Goal: Transaction & Acquisition: Book appointment/travel/reservation

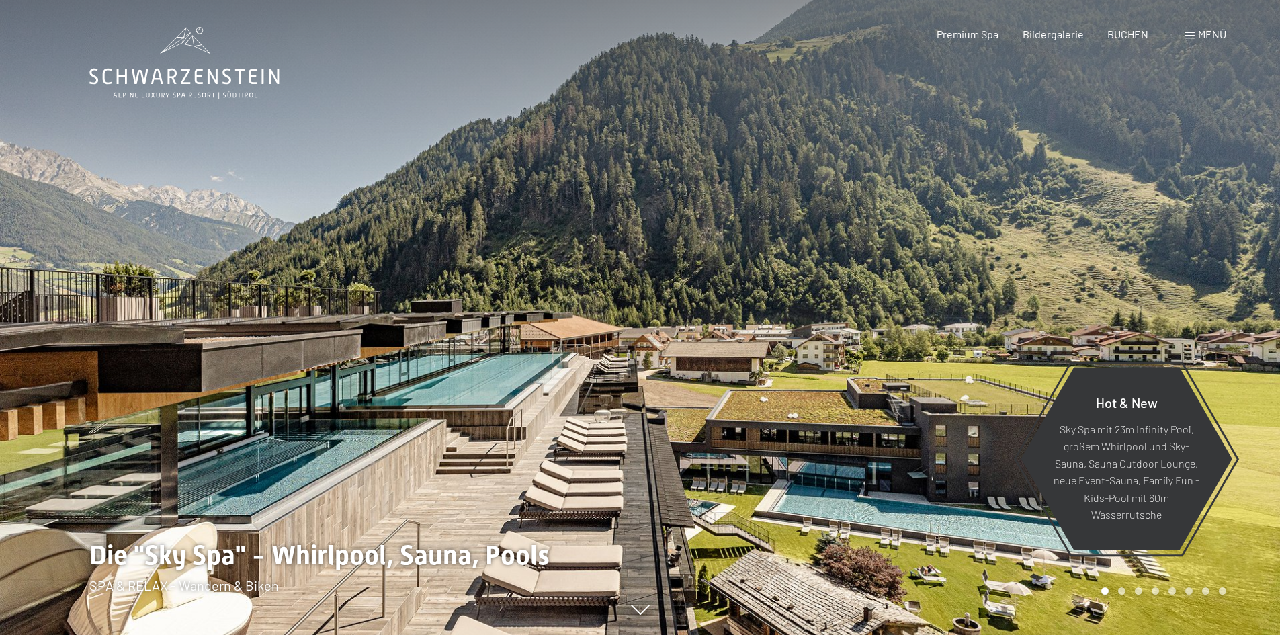
click at [1218, 42] on div "Buchen Anfragen Premium Spa Bildergalerie BUCHEN Menü DE IT EN Gutschein Bilder…" at bounding box center [1058, 34] width 337 height 15
click at [1212, 36] on span "Menü" at bounding box center [1212, 34] width 28 height 13
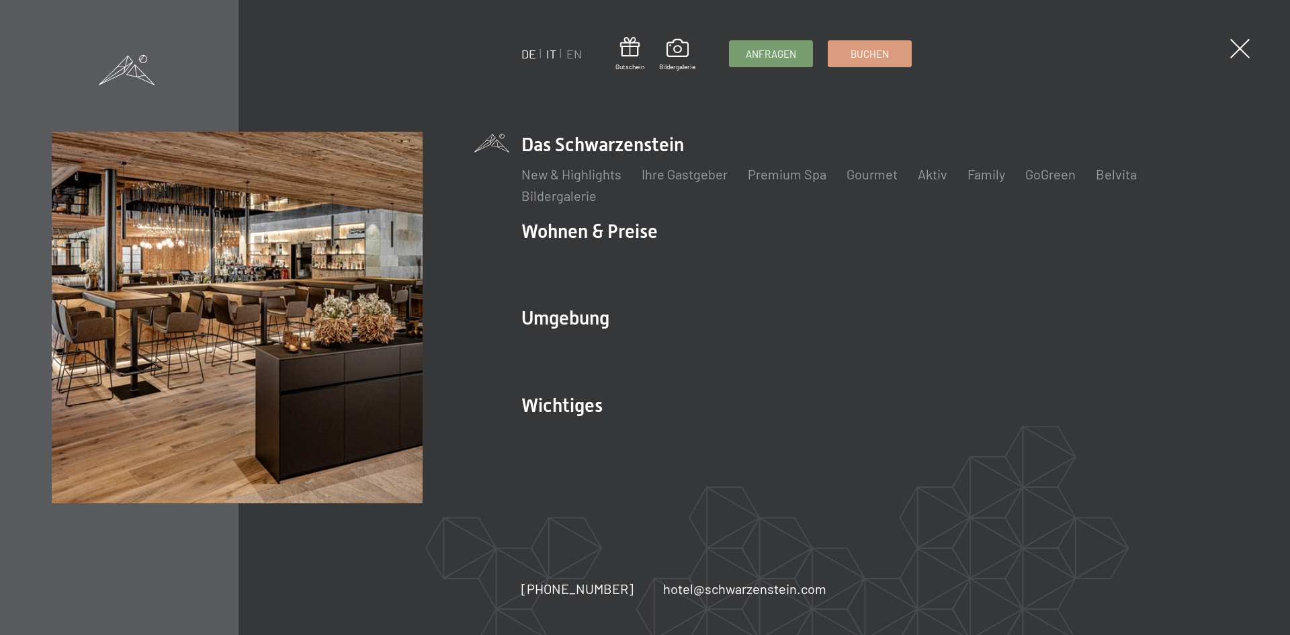
click at [547, 52] on link "IT" at bounding box center [551, 53] width 10 height 15
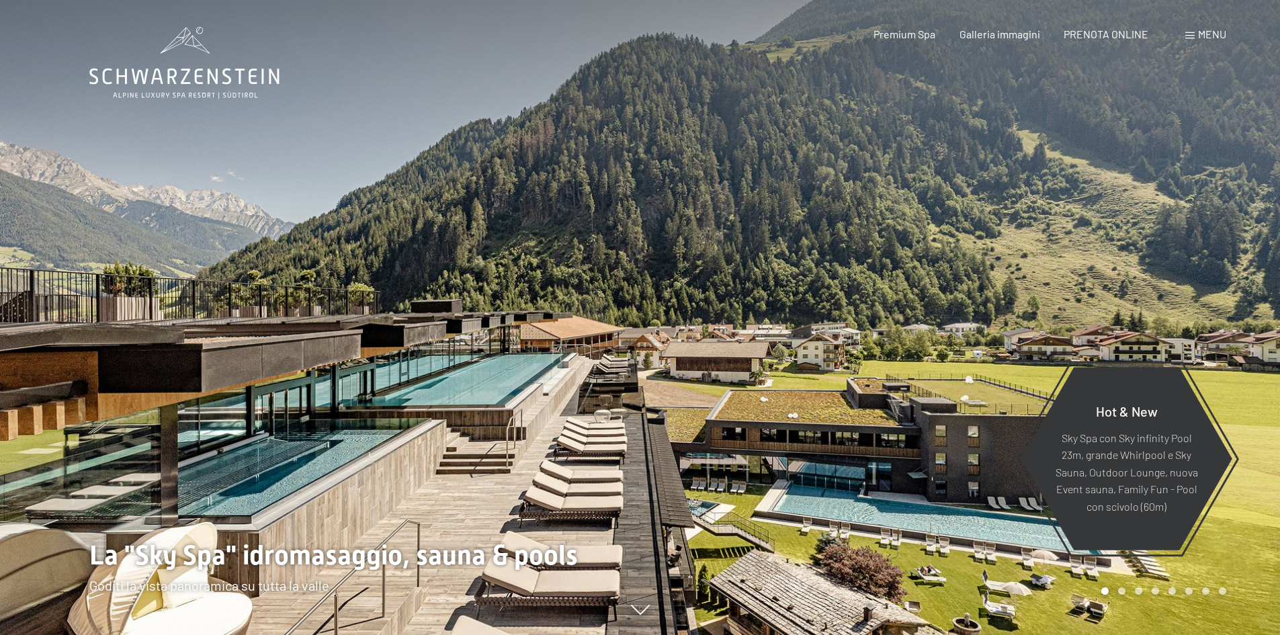
click at [1190, 38] on span at bounding box center [1190, 35] width 9 height 7
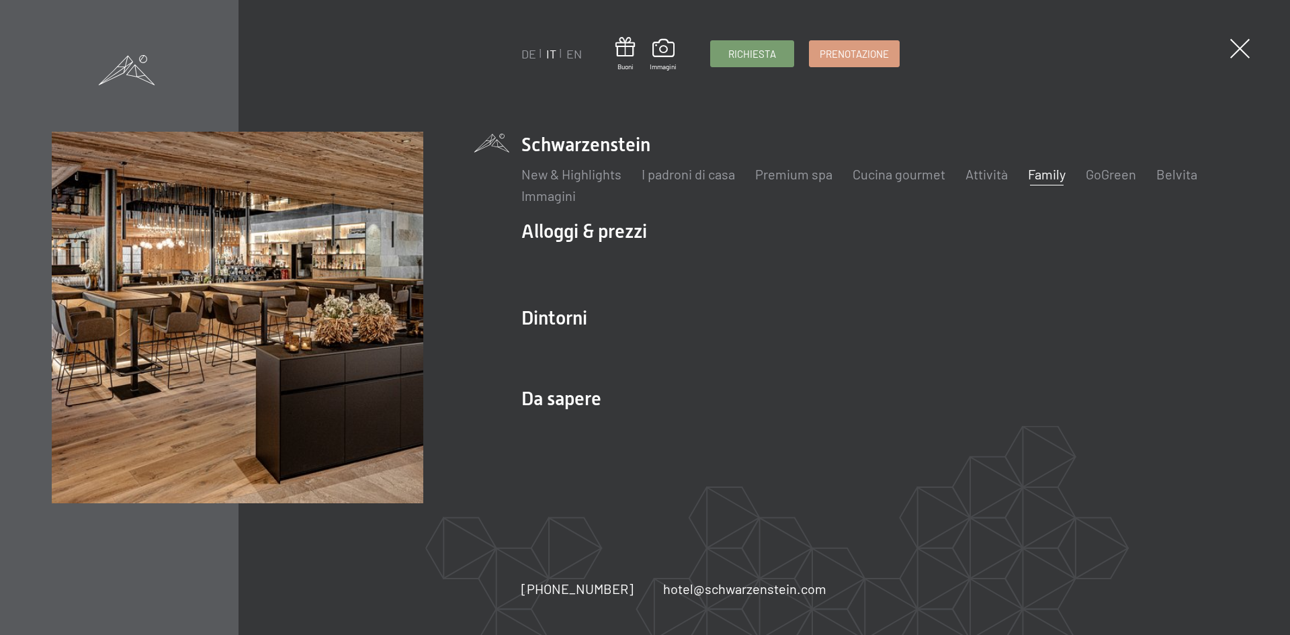
click at [1044, 175] on link "Family" at bounding box center [1047, 174] width 38 height 16
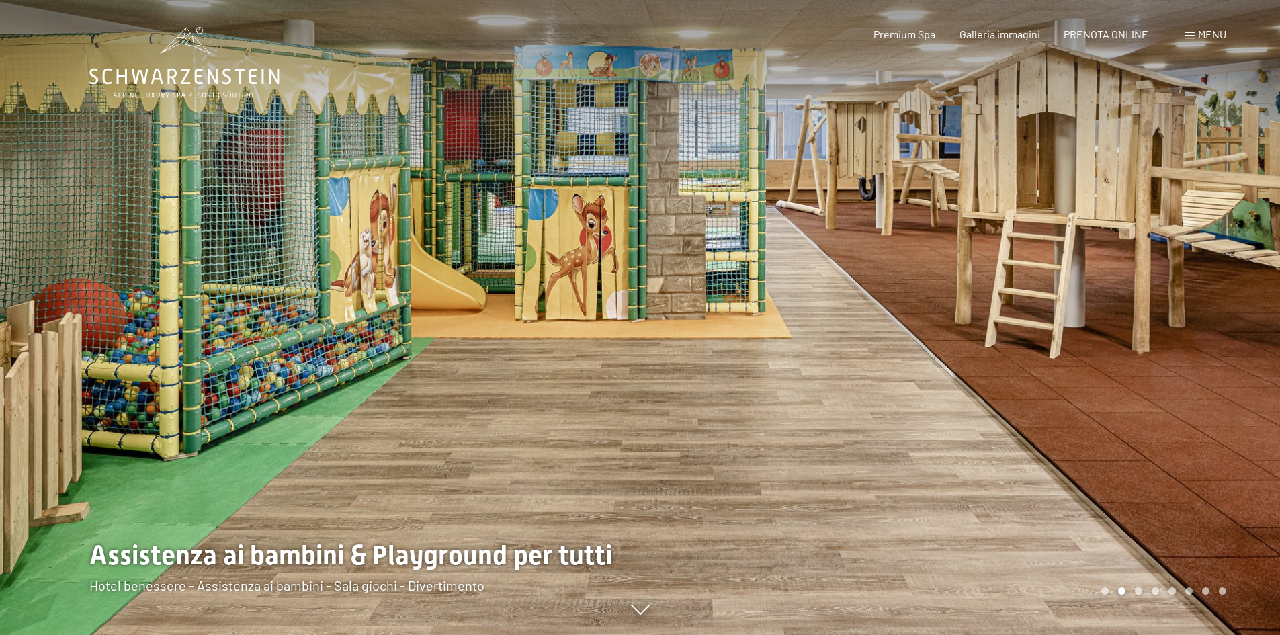
click at [1188, 34] on span at bounding box center [1190, 35] width 9 height 7
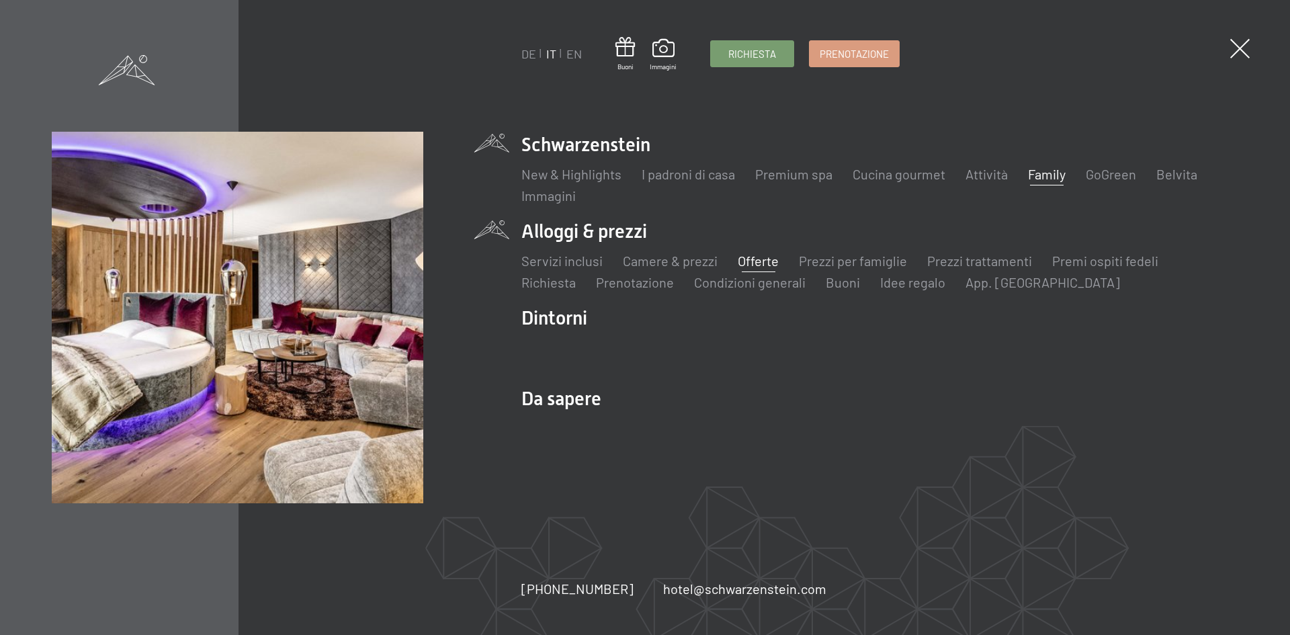
click at [747, 257] on link "Offerte" at bounding box center [758, 261] width 41 height 16
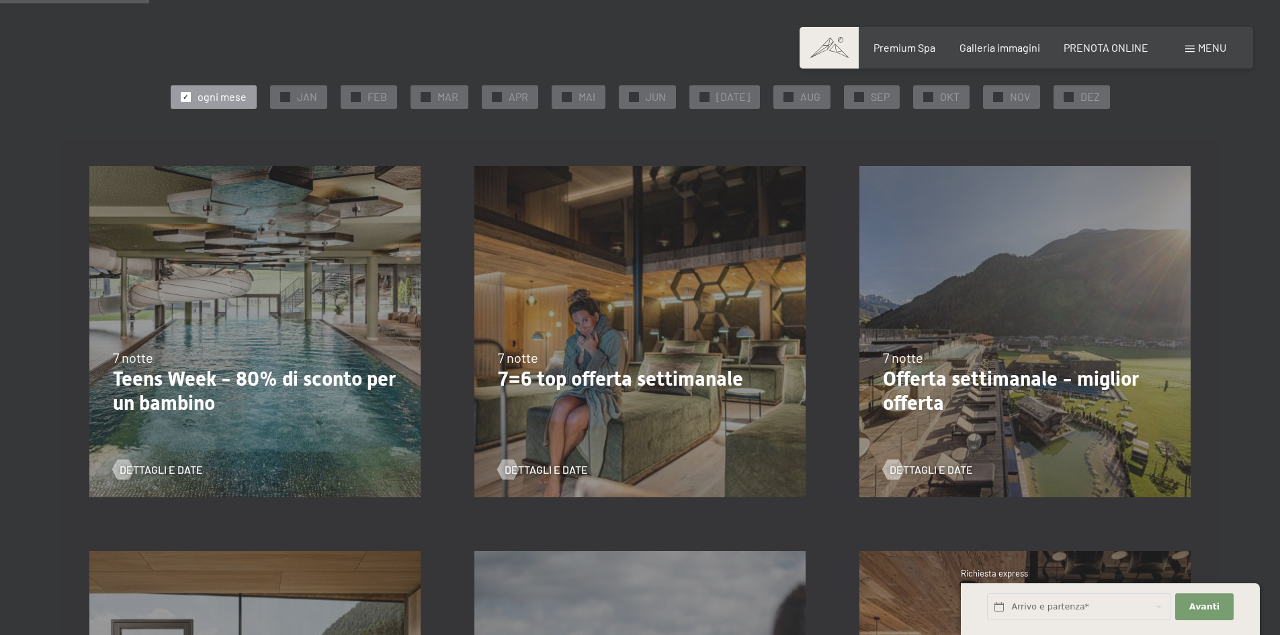
scroll to position [243, 0]
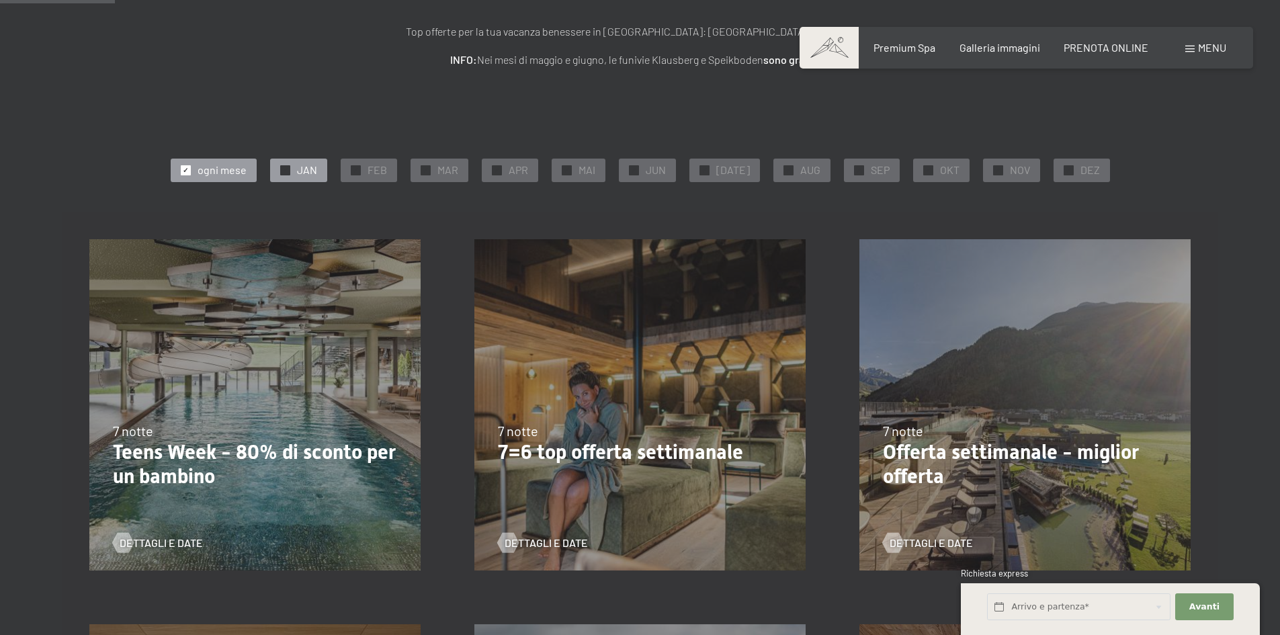
click at [286, 171] on div at bounding box center [285, 170] width 10 height 10
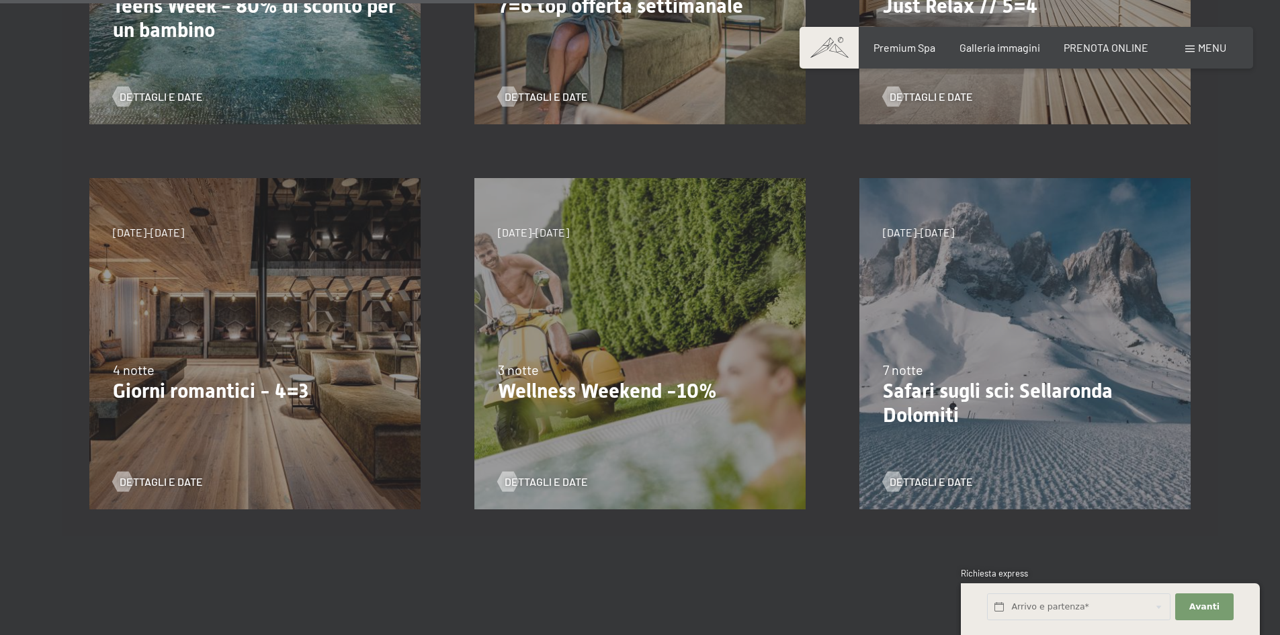
scroll to position [374, 0]
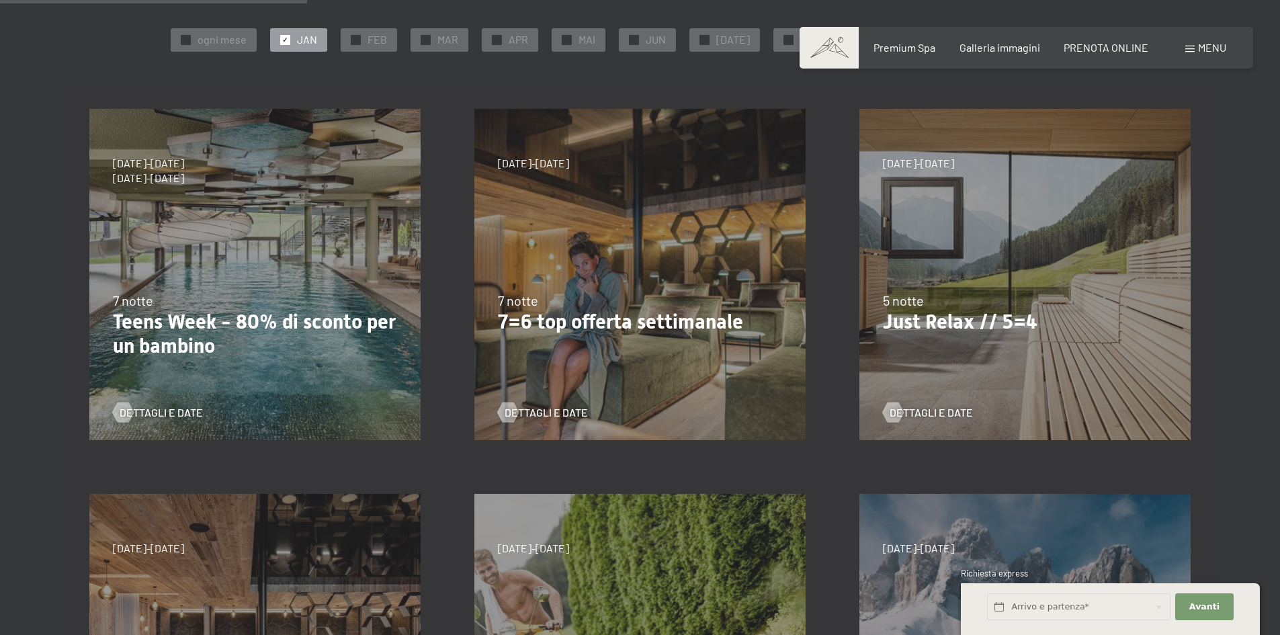
click at [551, 313] on p "7=6 top offerta settimanale" at bounding box center [640, 322] width 284 height 24
click at [538, 410] on span "Dettagli e Date" at bounding box center [559, 412] width 83 height 15
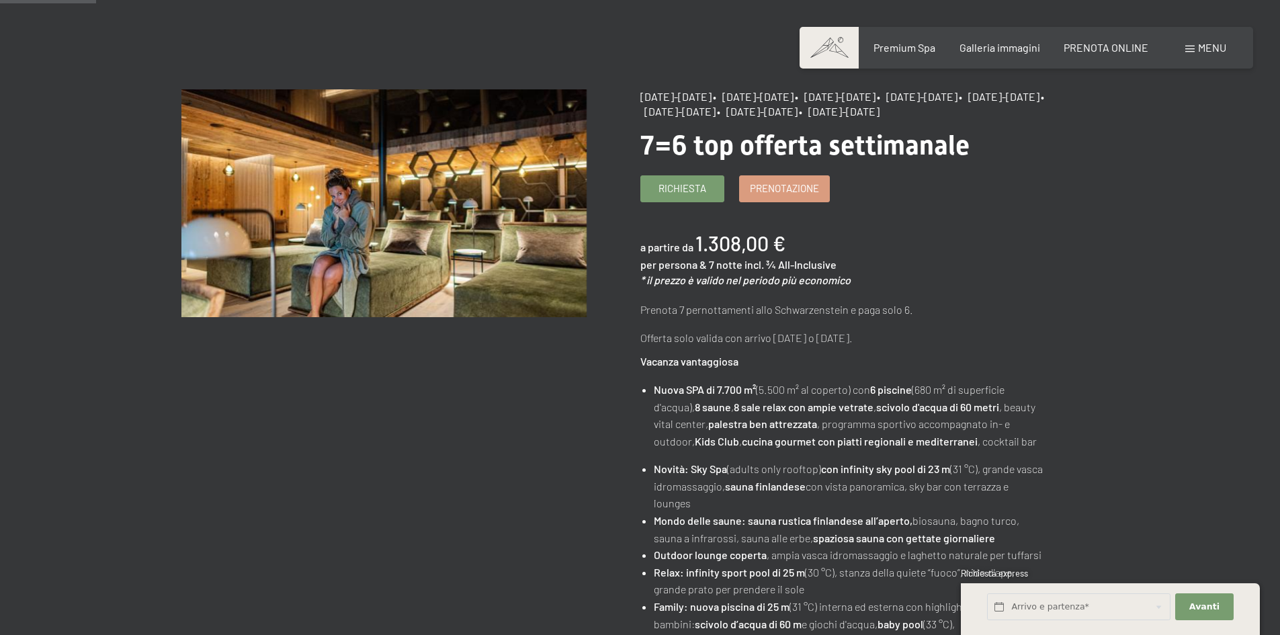
scroll to position [147, 0]
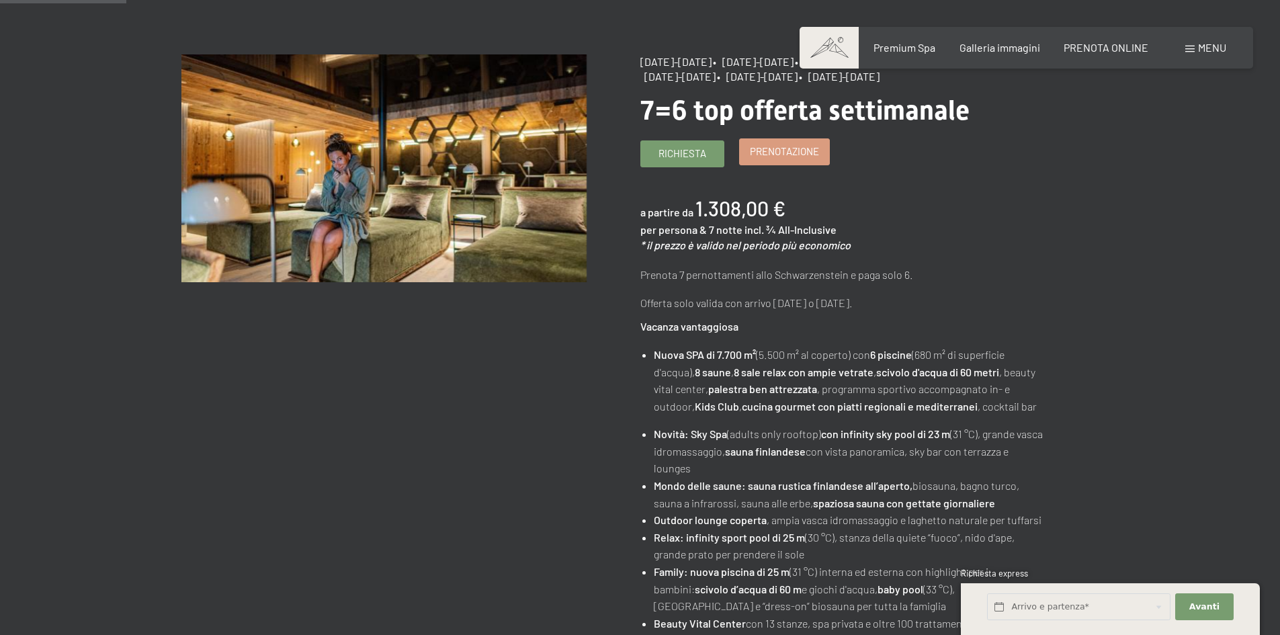
click at [788, 159] on span "Prenotazione" at bounding box center [784, 151] width 69 height 14
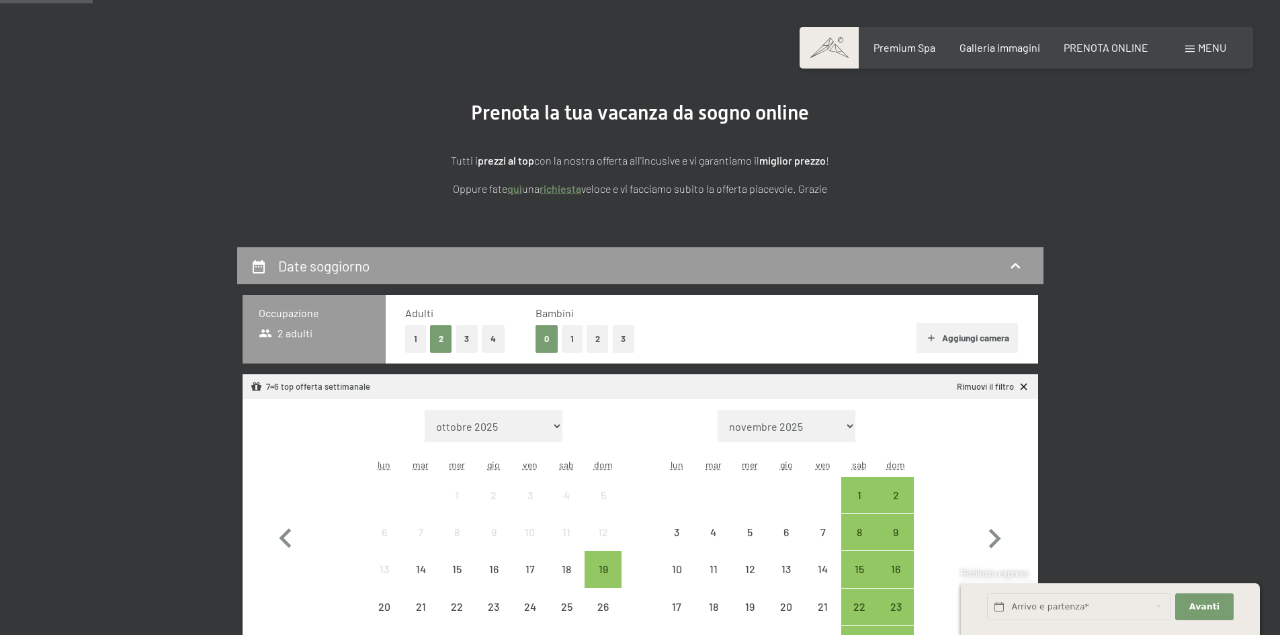
scroll to position [257, 0]
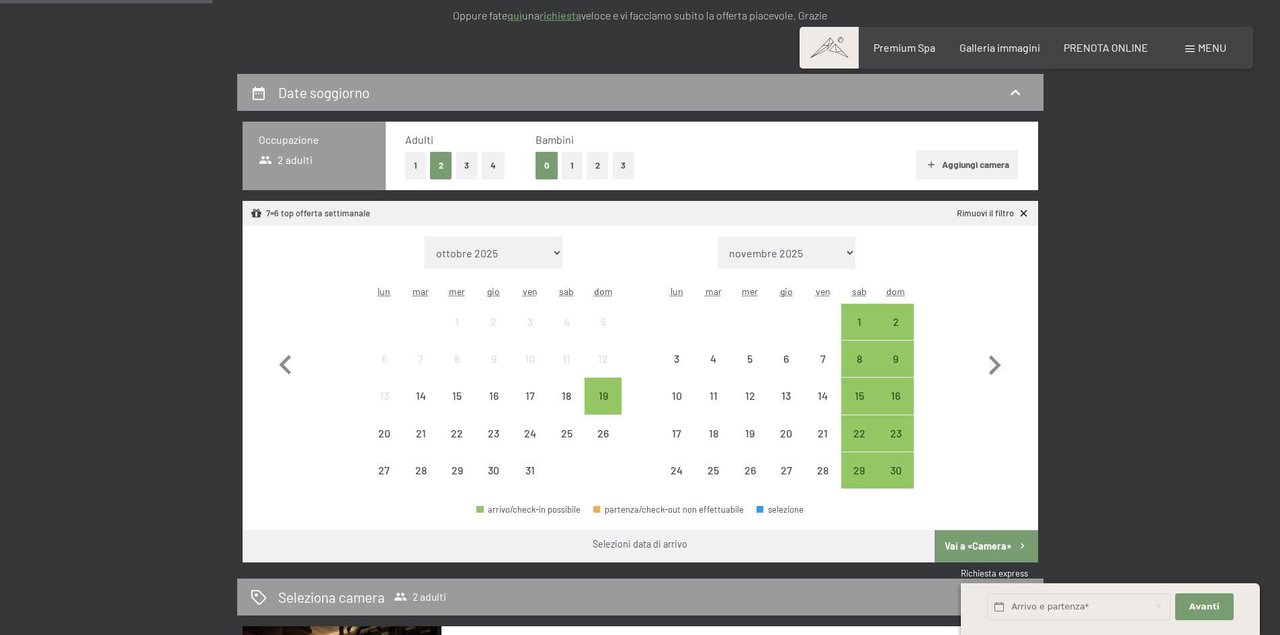
click at [567, 167] on button "1" at bounding box center [572, 166] width 21 height 28
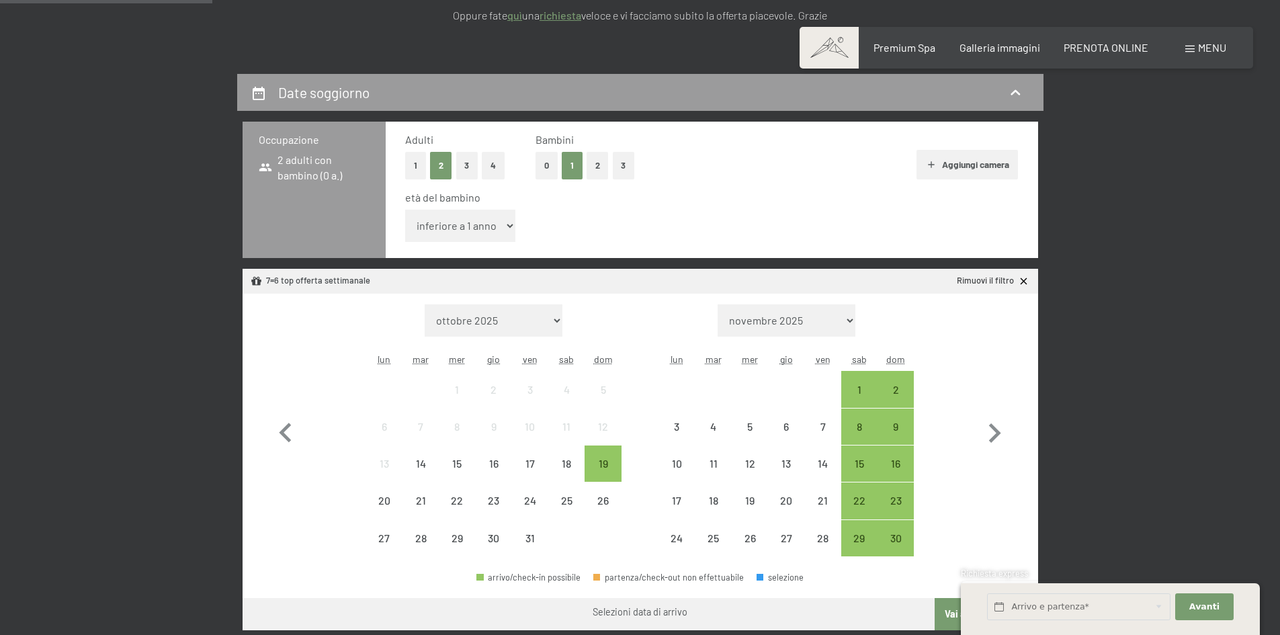
click at [497, 223] on select "inferiore a 1 anno 1 anno 2 anni 3 anni 4 anni 5 anni 6 anni 7 anni 8 anni 9 an…" at bounding box center [460, 226] width 111 height 32
click at [567, 223] on div "età del bambino inferiore a 1 anno 1 anno 2 anni 3 anni 4 anni 5 anni 6 anni 7 …" at bounding box center [712, 218] width 614 height 57
click at [997, 438] on icon "button" at bounding box center [994, 433] width 39 height 39
select select "[DATE]"
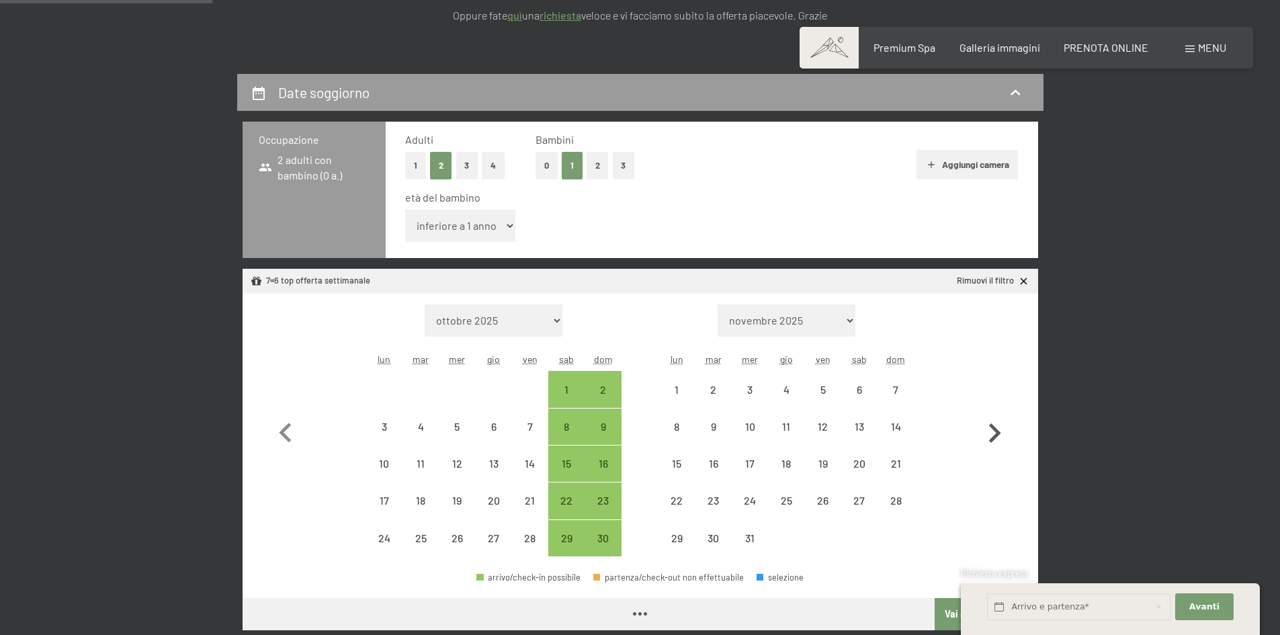
select select "[DATE]"
click at [997, 438] on icon "button" at bounding box center [994, 433] width 39 height 39
select select "[DATE]"
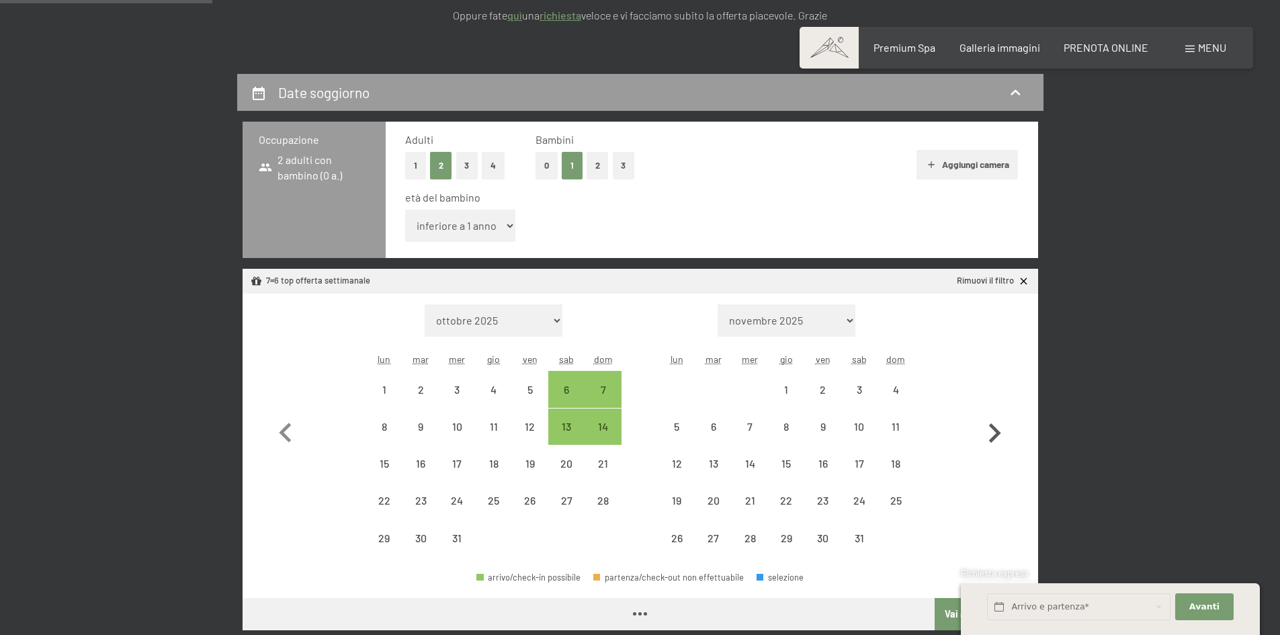
select select "[DATE]"
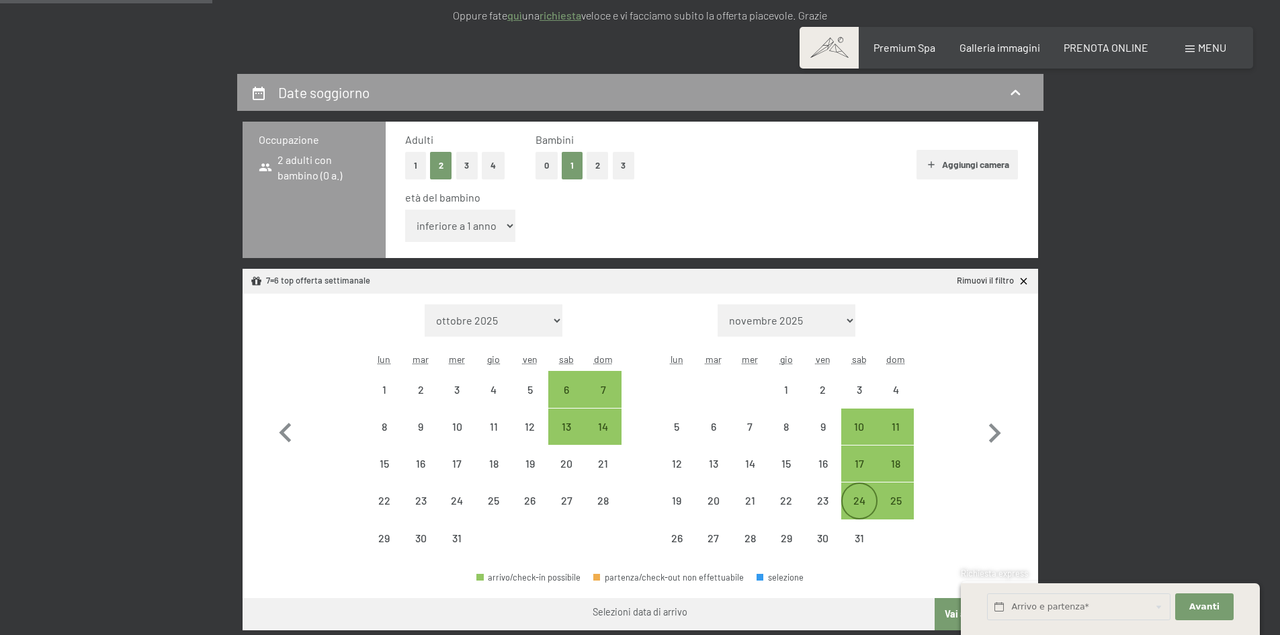
click at [859, 499] on div "24" at bounding box center [860, 512] width 34 height 34
select select "[DATE]"
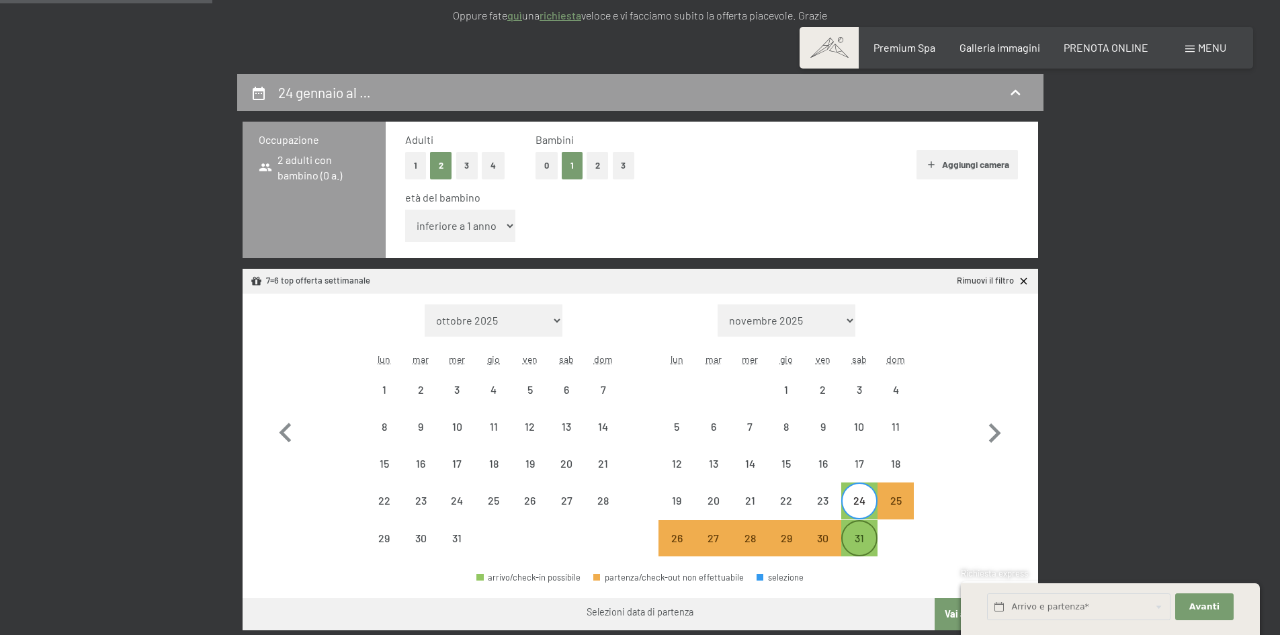
click at [862, 542] on div "31" at bounding box center [860, 550] width 34 height 34
select select "[DATE]"
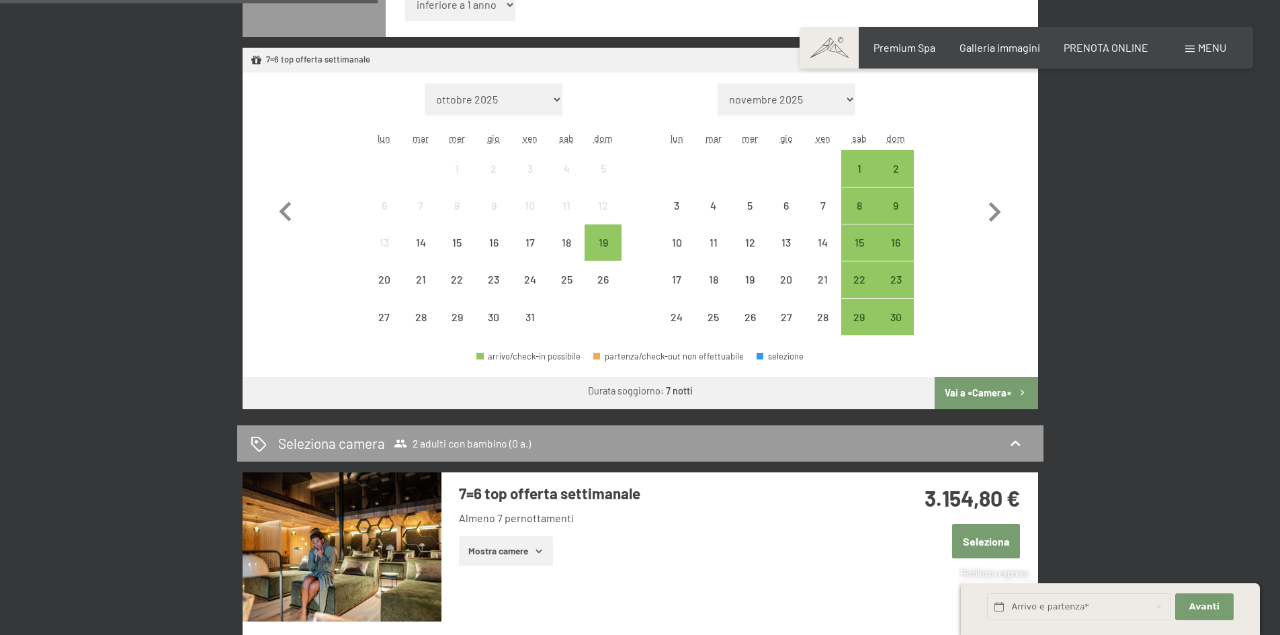
scroll to position [603, 0]
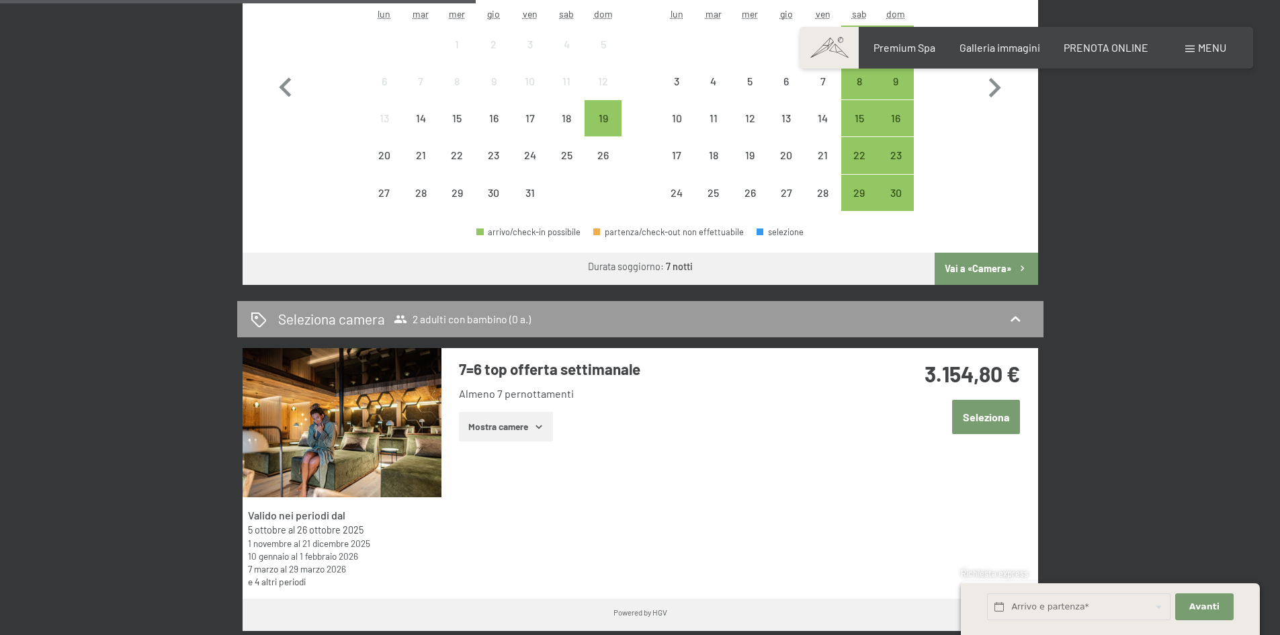
click at [964, 267] on button "Vai a «Camera»" at bounding box center [986, 269] width 103 height 32
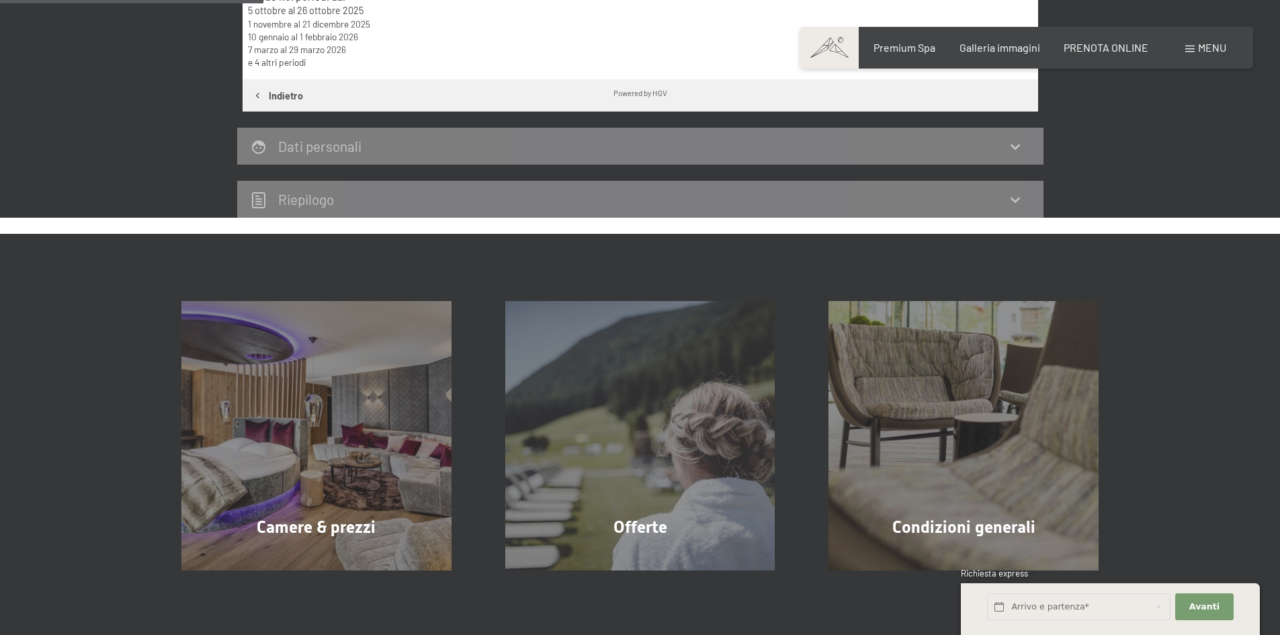
scroll to position [331, 0]
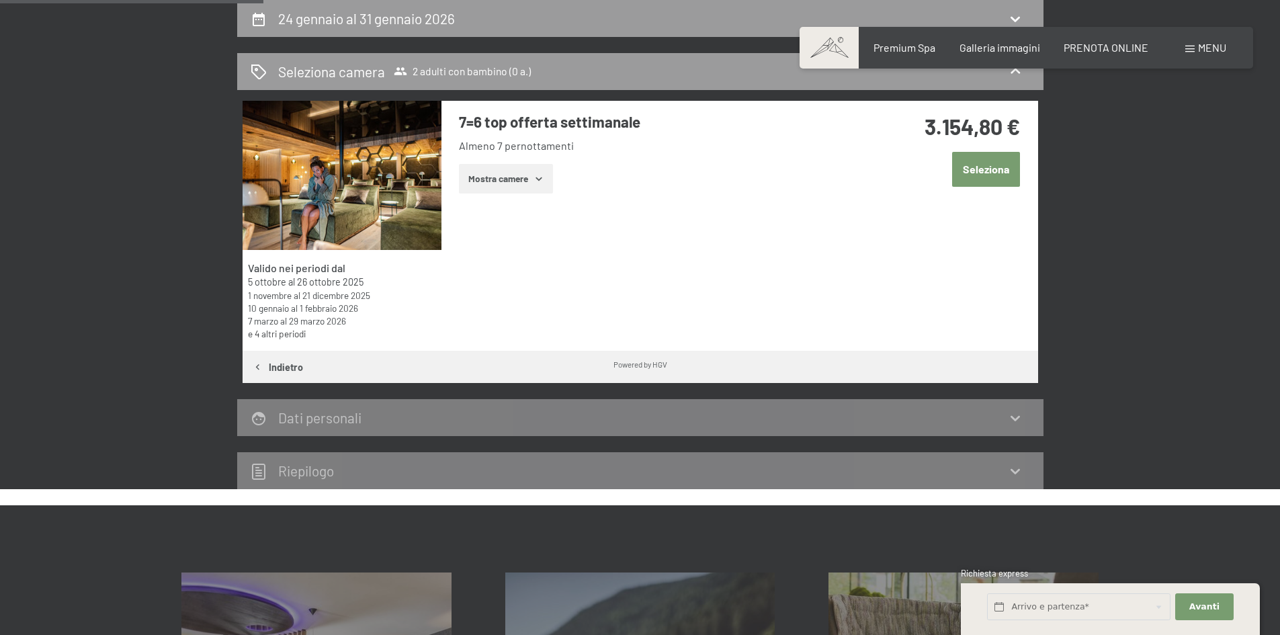
click at [533, 180] on button "Mostra camere" at bounding box center [506, 179] width 94 height 30
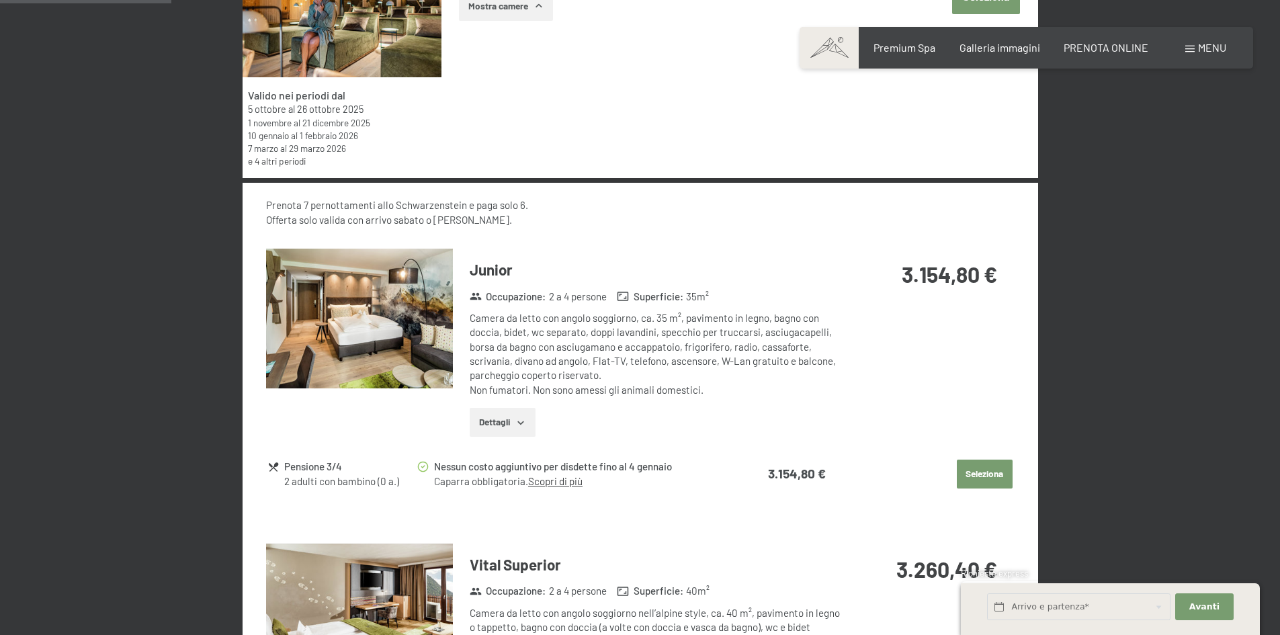
scroll to position [499, 0]
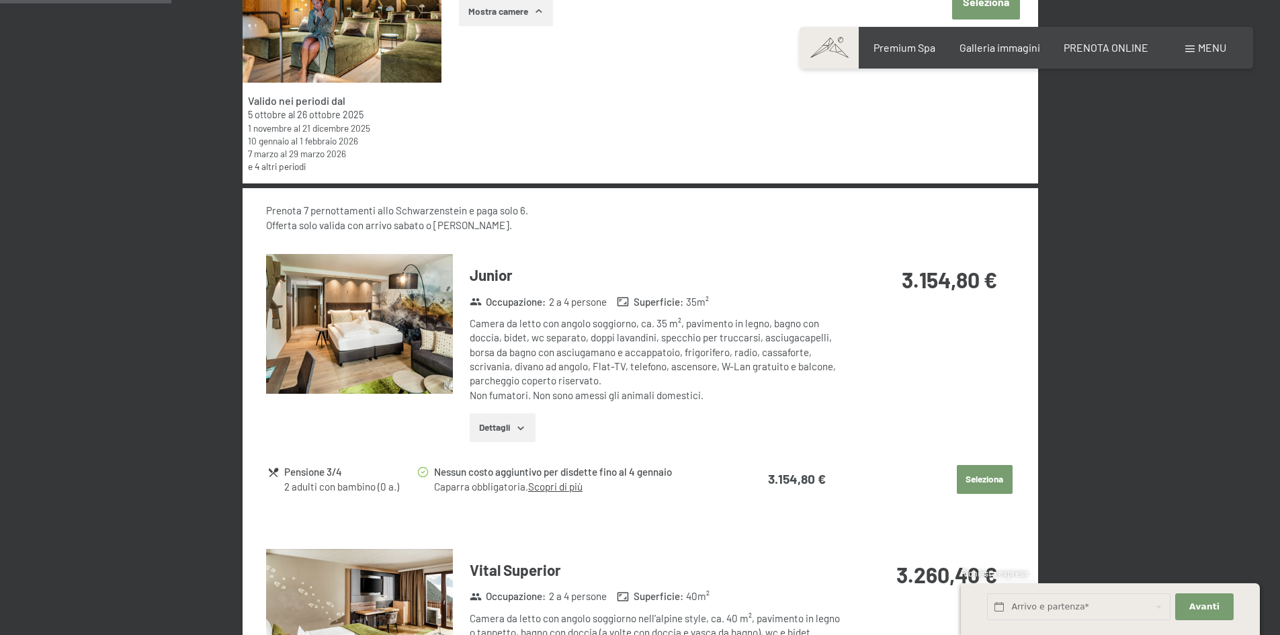
click at [563, 490] on link "Scopri di più" at bounding box center [555, 487] width 54 height 12
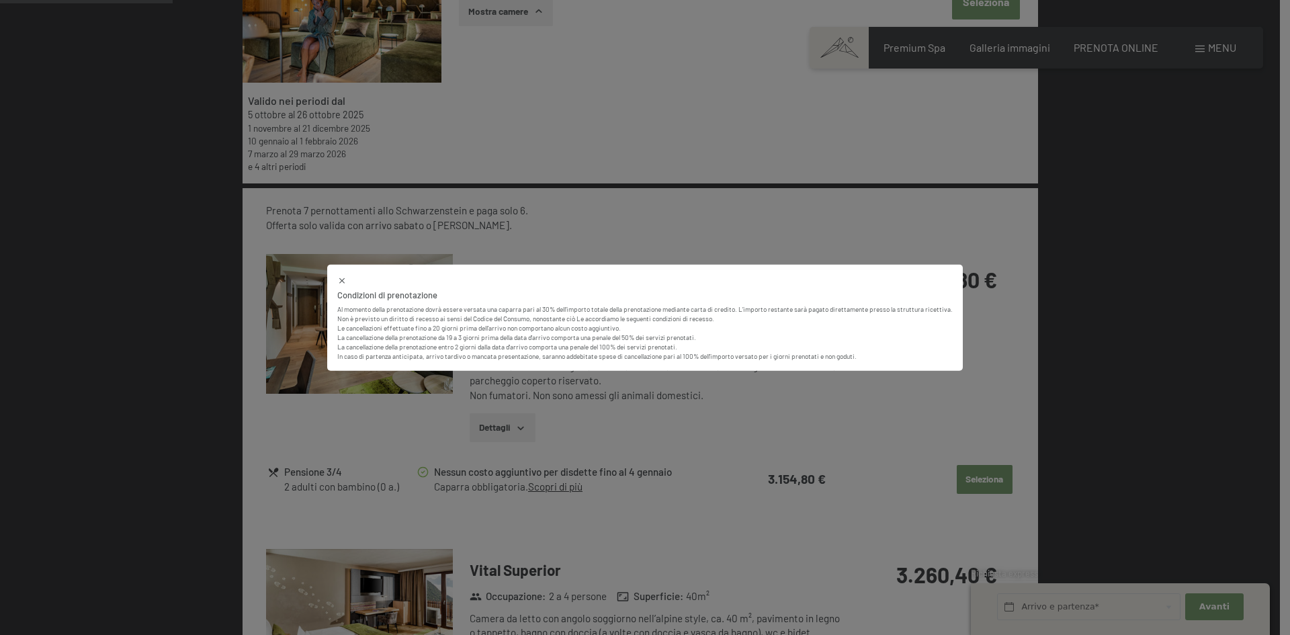
click at [207, 395] on div "Condizioni di prenotazione Al momento della prenotazione dovrà essere versata u…" at bounding box center [645, 317] width 1290 height 635
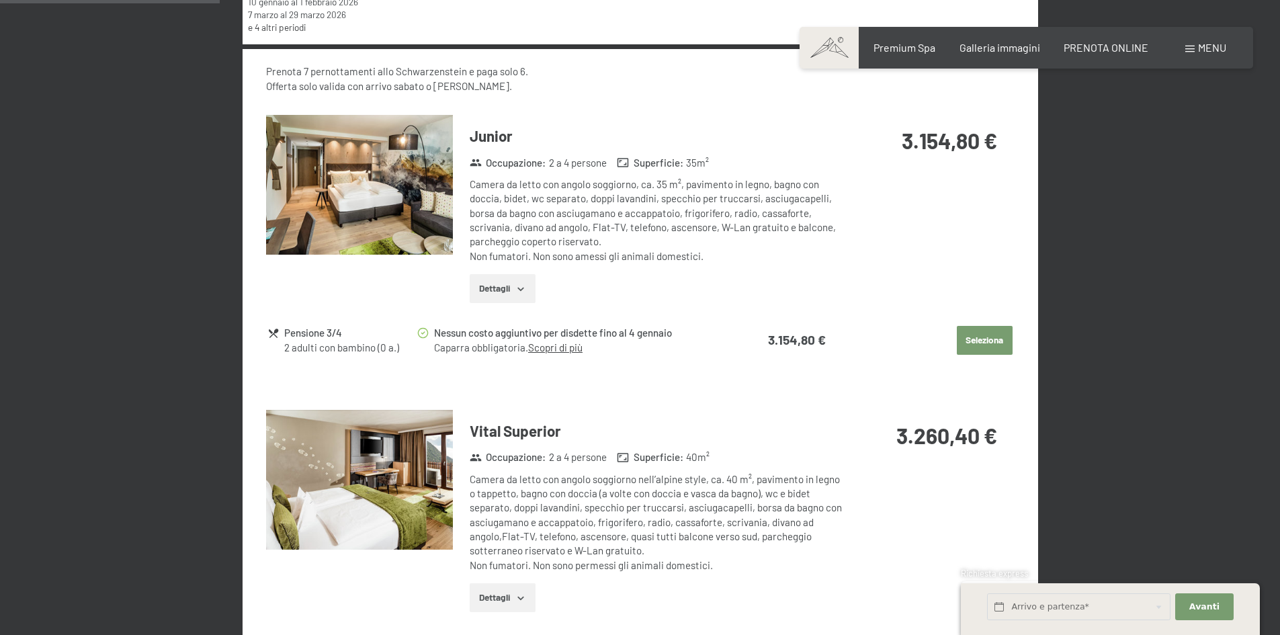
scroll to position [643, 0]
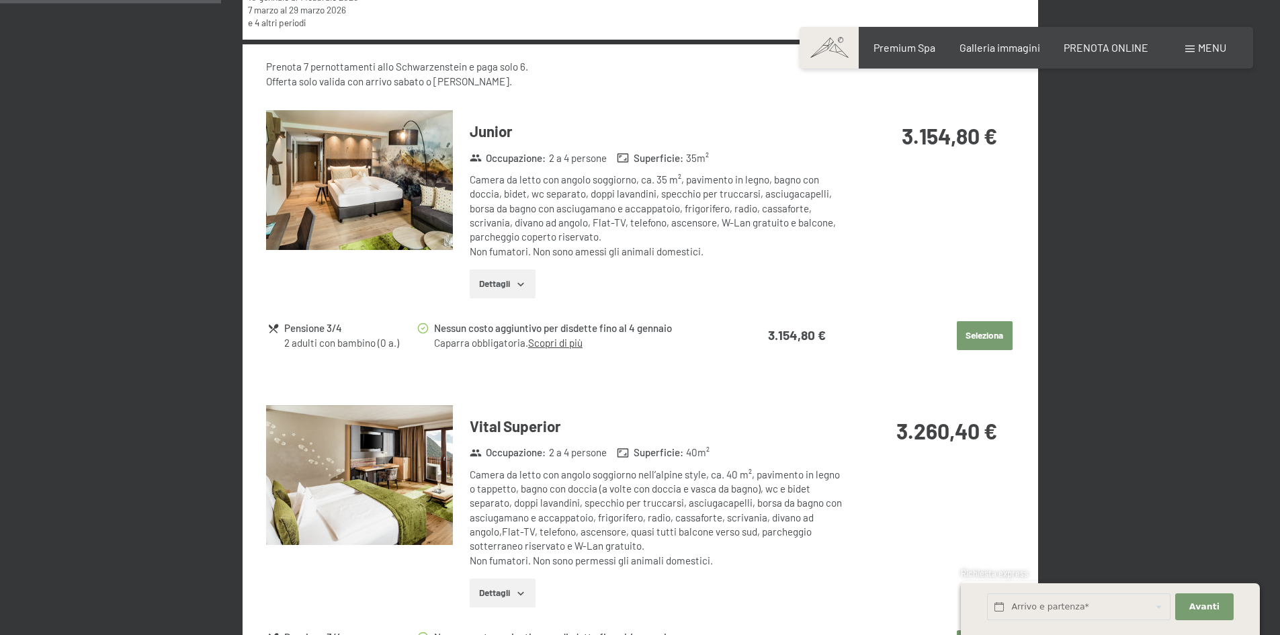
click at [397, 180] on img at bounding box center [359, 180] width 187 height 140
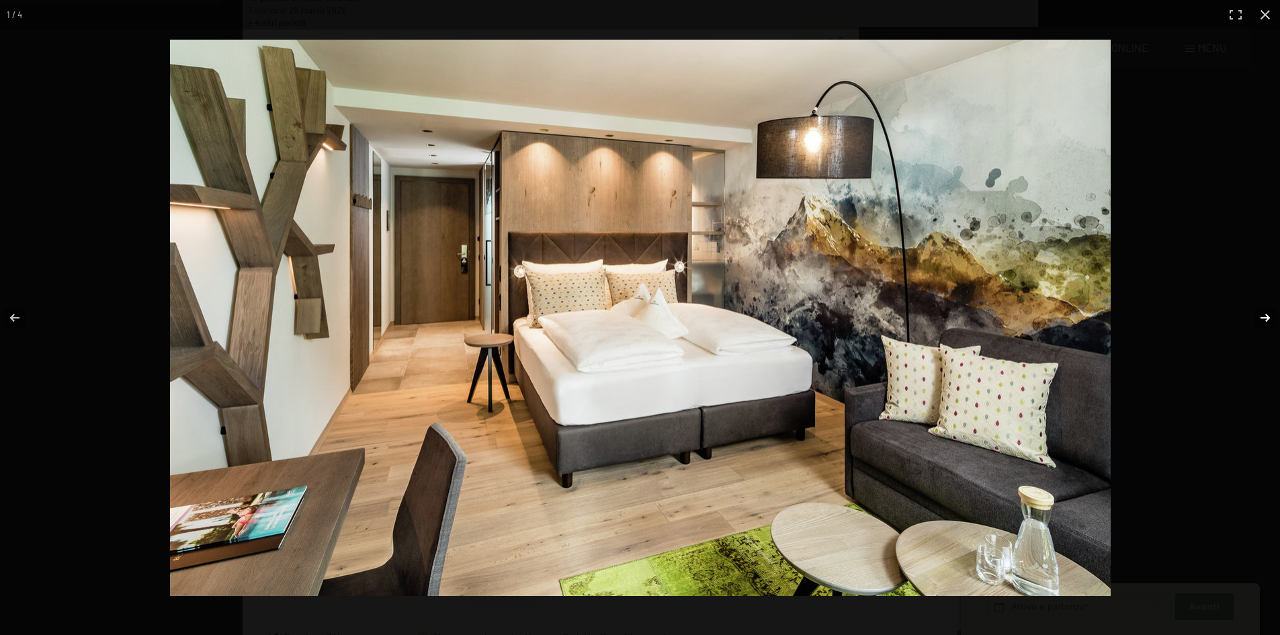
click at [1270, 313] on button "button" at bounding box center [1256, 317] width 47 height 67
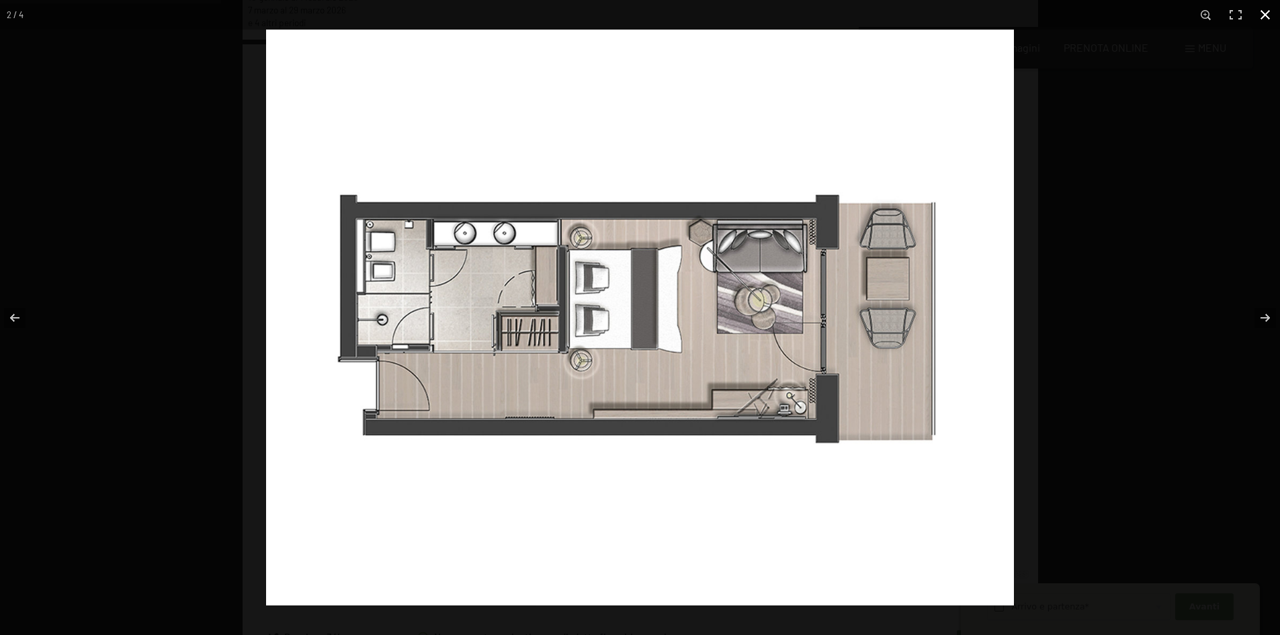
click at [53, 177] on div at bounding box center [640, 317] width 1280 height 635
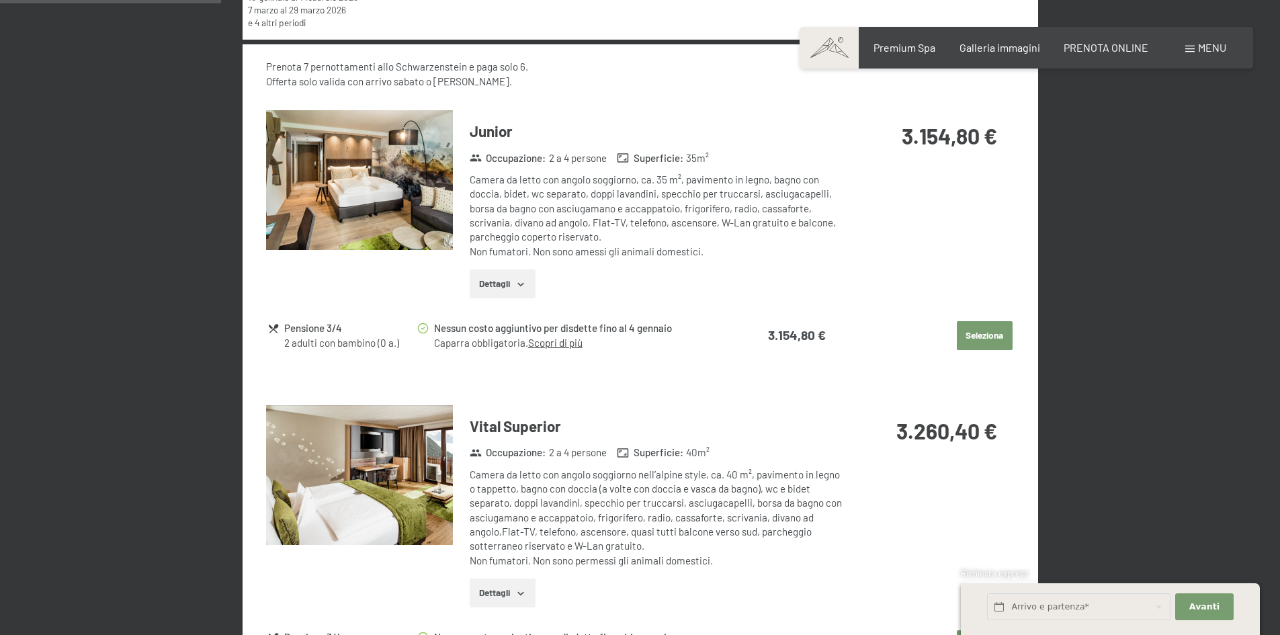
click at [405, 446] on img at bounding box center [359, 475] width 187 height 140
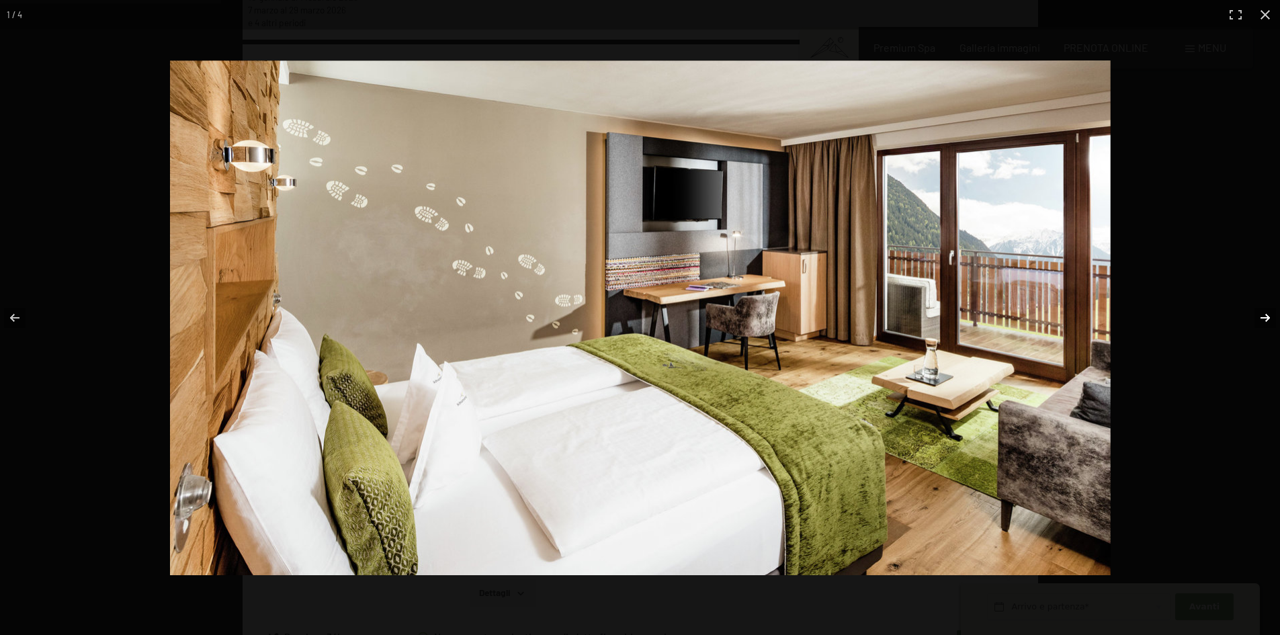
click at [1260, 316] on button "button" at bounding box center [1256, 317] width 47 height 67
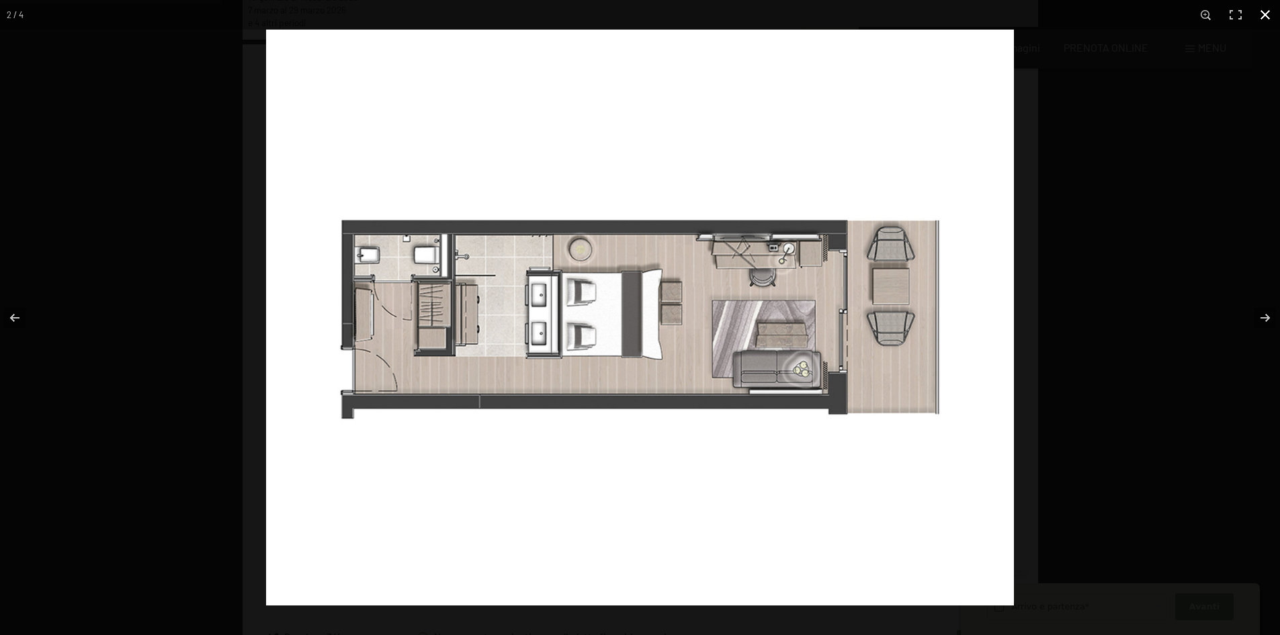
click at [1231, 251] on div at bounding box center [906, 347] width 1280 height 635
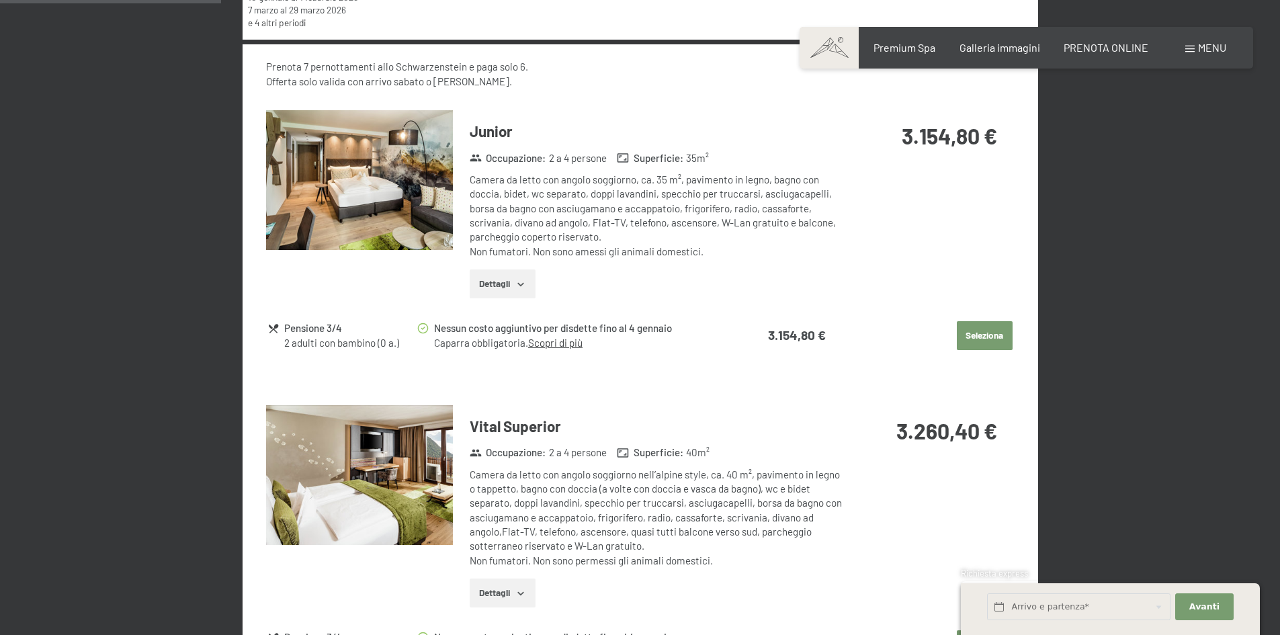
drag, startPoint x: 1279, startPoint y: 170, endPoint x: 1288, endPoint y: 201, distance: 32.3
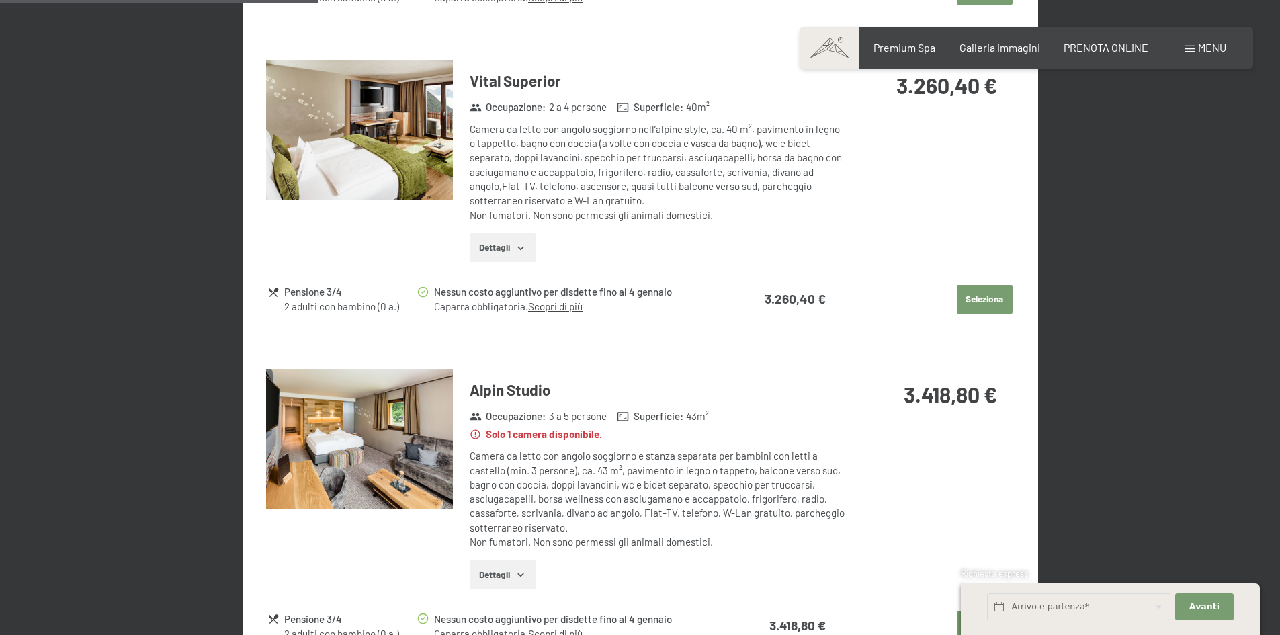
scroll to position [1060, 0]
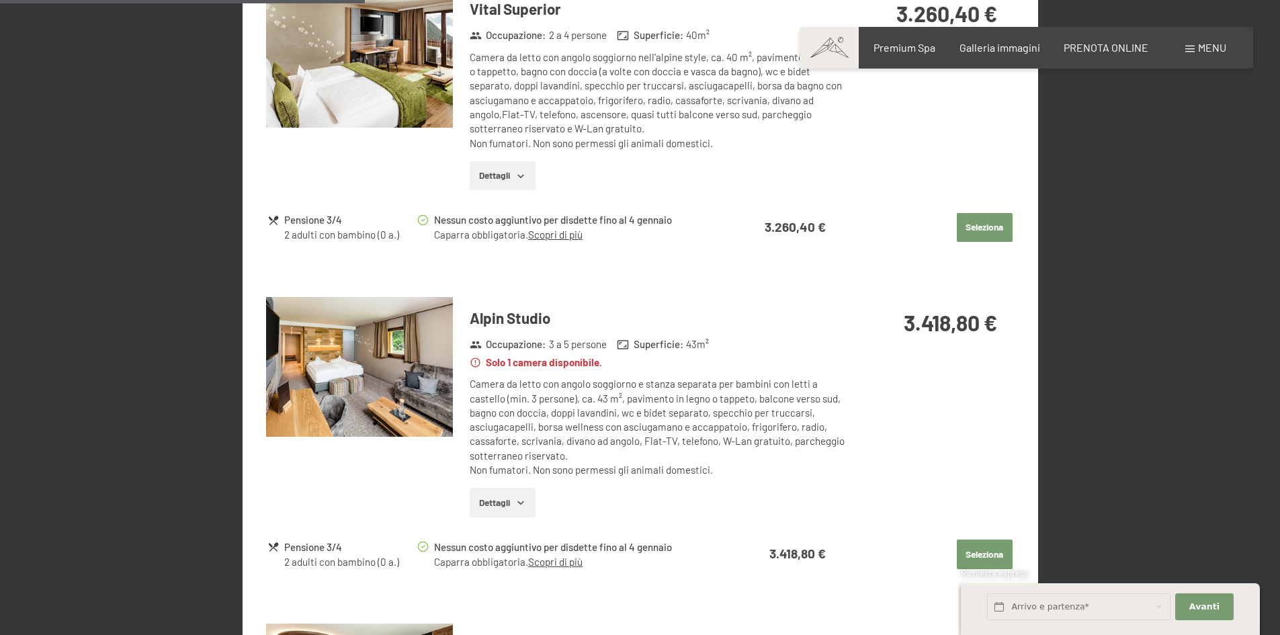
click at [326, 368] on img at bounding box center [359, 367] width 187 height 140
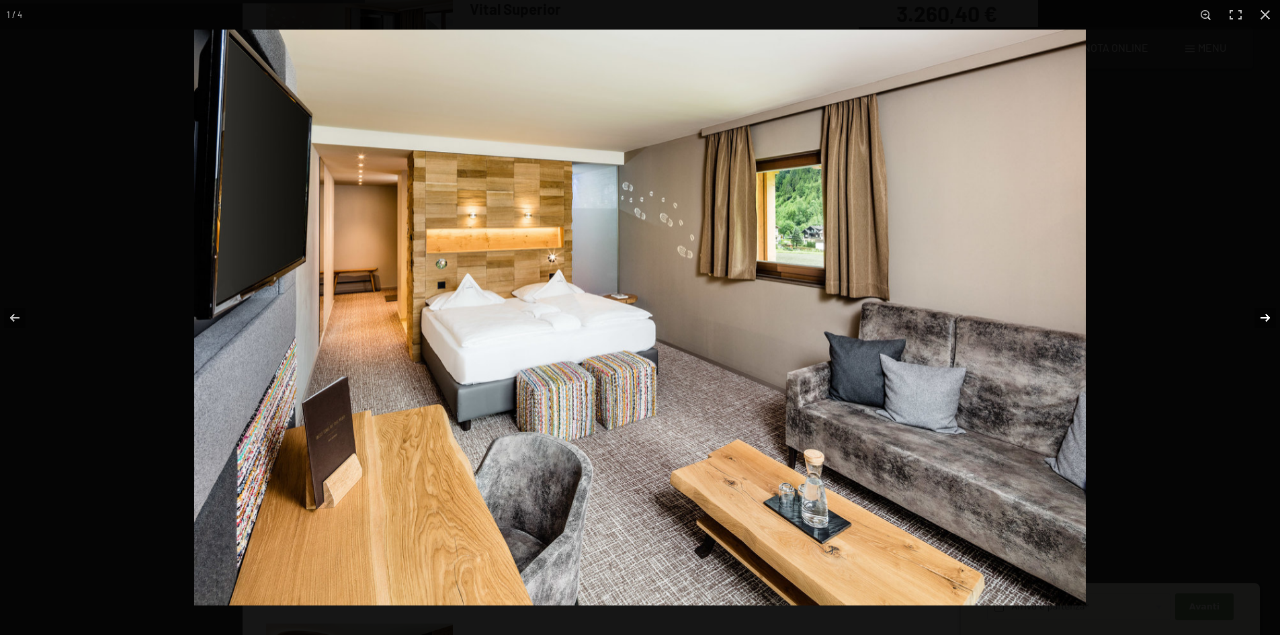
click at [1266, 315] on button "button" at bounding box center [1256, 317] width 47 height 67
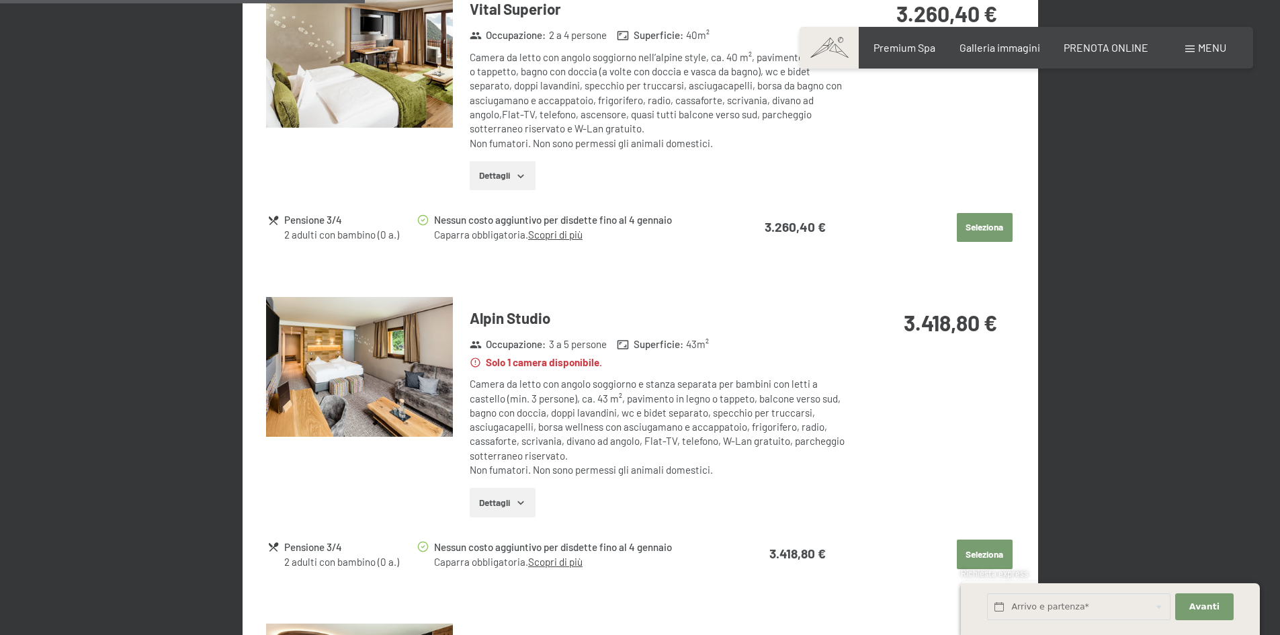
click at [0, 0] on div at bounding box center [0, 0] width 0 height 0
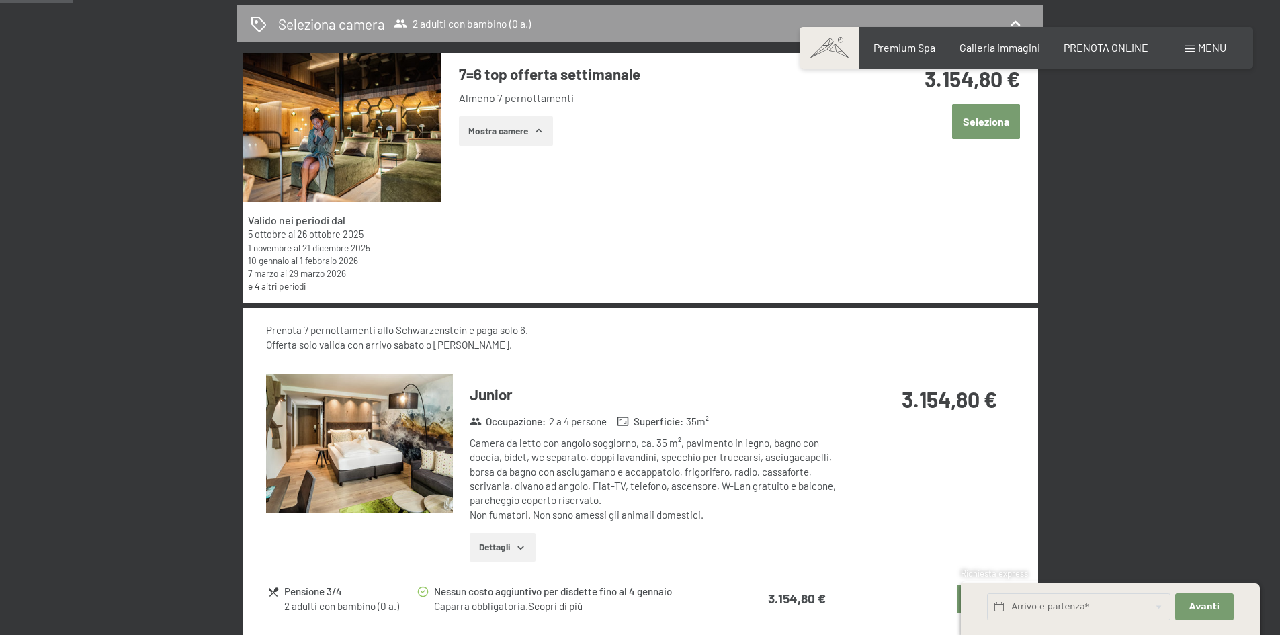
scroll to position [494, 0]
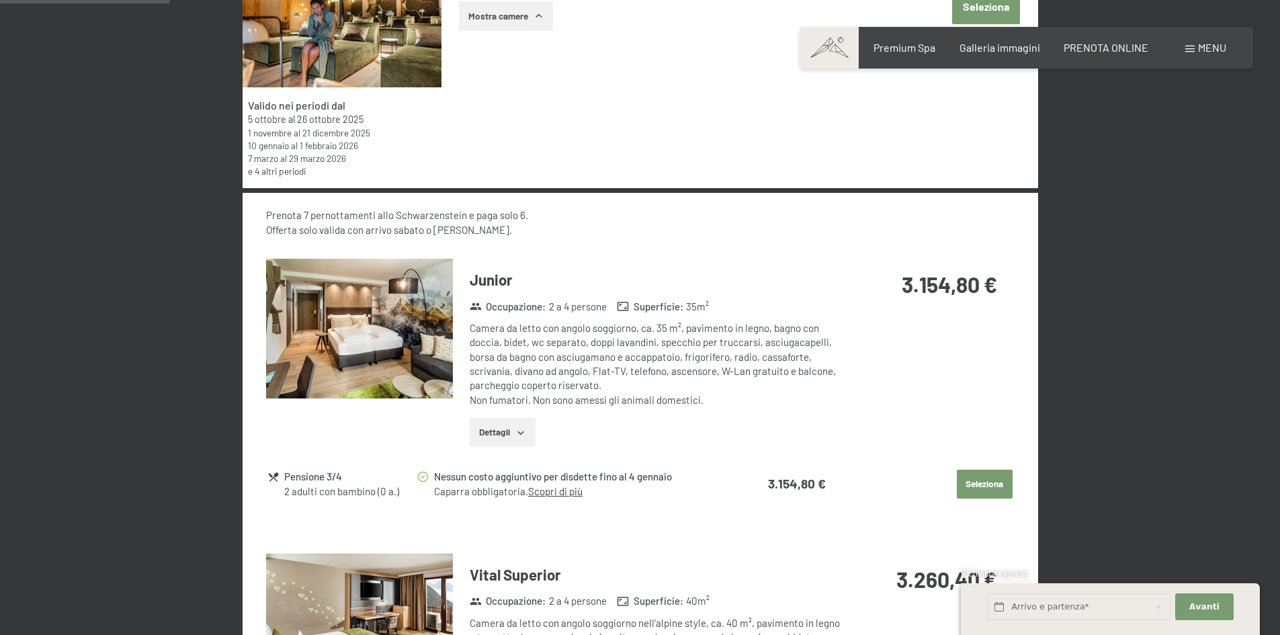
drag, startPoint x: 901, startPoint y: 281, endPoint x: 996, endPoint y: 280, distance: 95.4
click at [996, 280] on strong "3.154,80 €" at bounding box center [949, 285] width 95 height 26
copy strong "3.154,80 €"
